Goal: Task Accomplishment & Management: Use online tool/utility

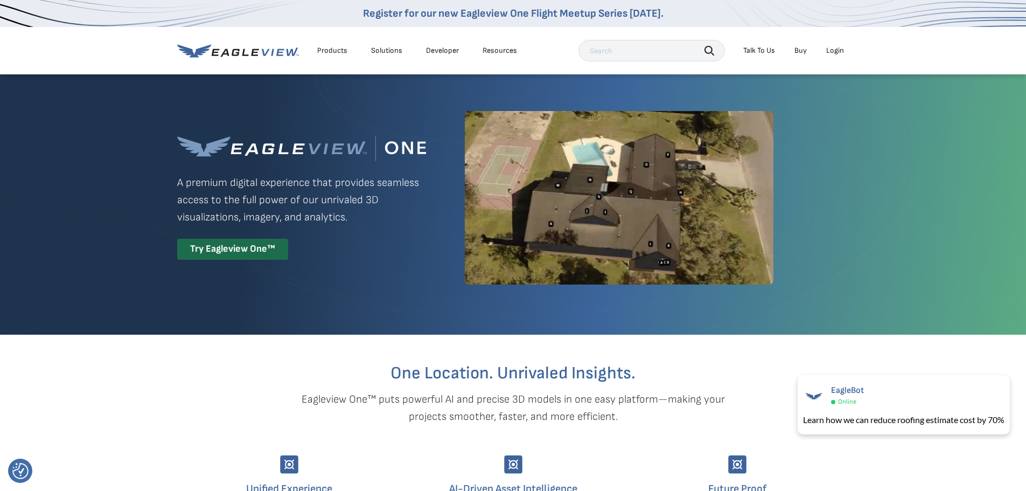
click at [840, 51] on div "Login" at bounding box center [835, 51] width 18 height 10
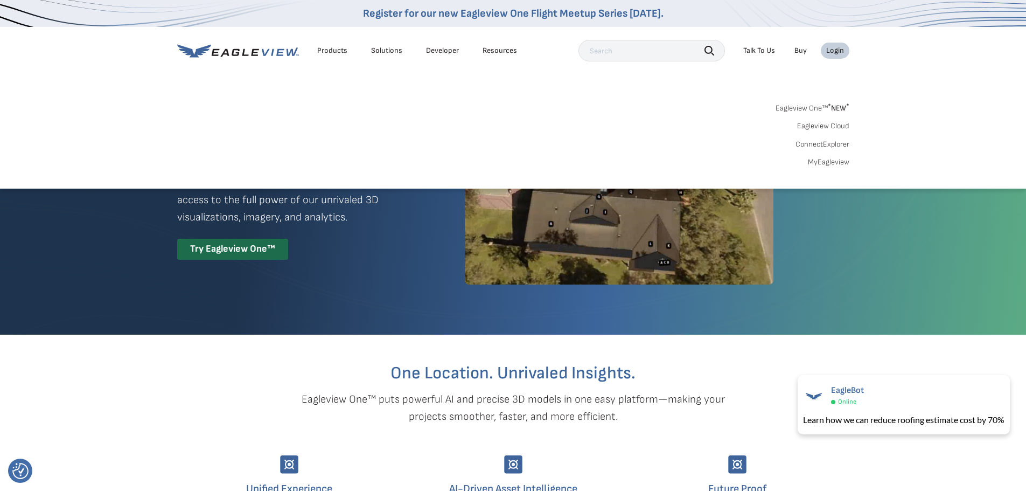
click at [822, 126] on link "Eagleview Cloud" at bounding box center [823, 126] width 52 height 10
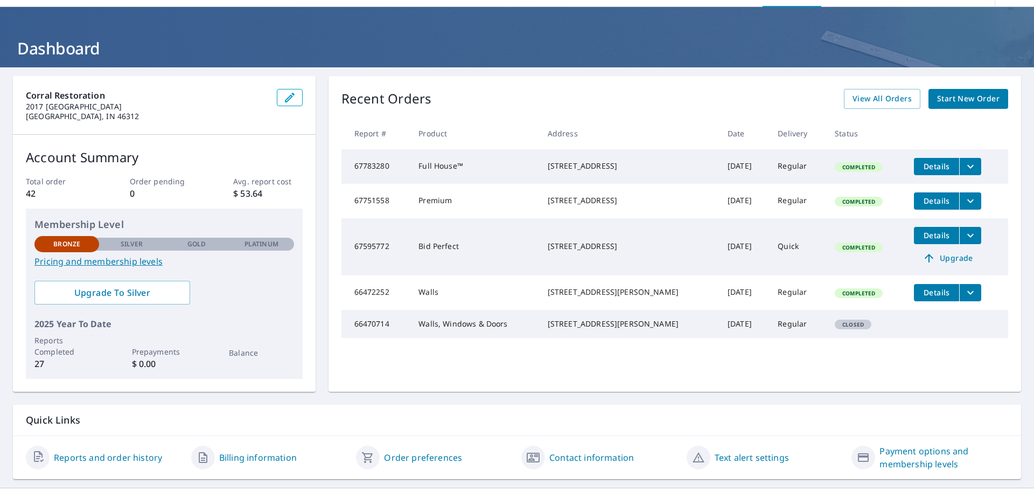
scroll to position [57, 0]
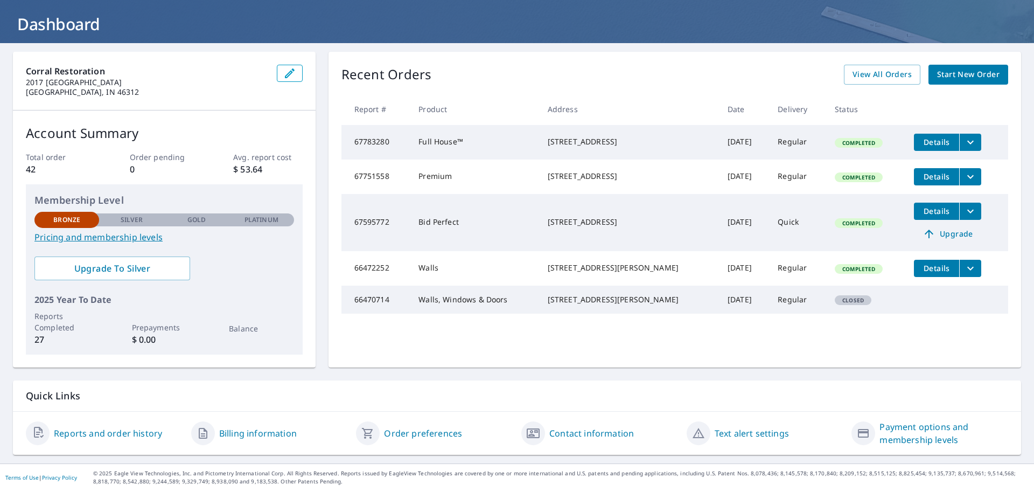
click at [955, 75] on span "Start New Order" at bounding box center [968, 74] width 62 height 13
